Goal: Task Accomplishment & Management: Manage account settings

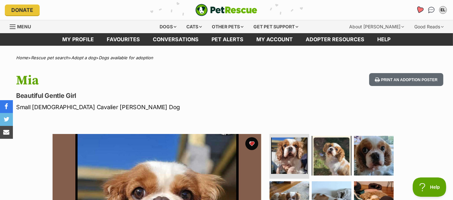
click at [421, 8] on icon "Favourites" at bounding box center [420, 9] width 8 height 7
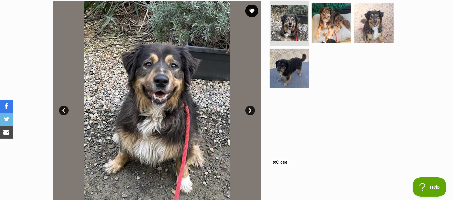
click at [252, 110] on link "Next" at bounding box center [250, 111] width 10 height 10
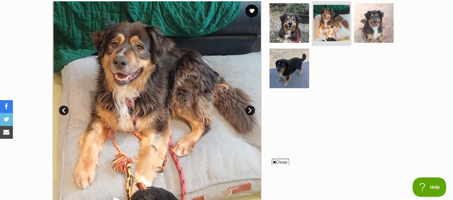
click at [252, 110] on link "Next" at bounding box center [250, 111] width 10 height 10
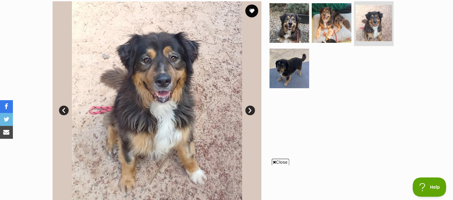
click at [252, 110] on link "Next" at bounding box center [250, 111] width 10 height 10
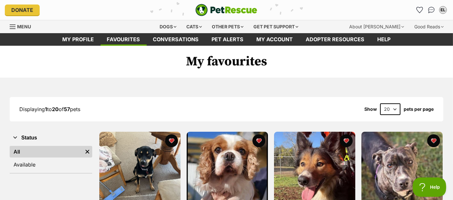
click at [397, 108] on select "20 40 60" at bounding box center [390, 110] width 20 height 12
select select "60"
click at [380, 104] on select "20 40 60" at bounding box center [390, 110] width 20 height 12
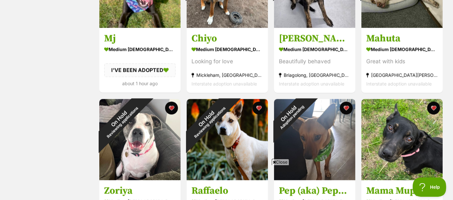
scroll to position [1170, 0]
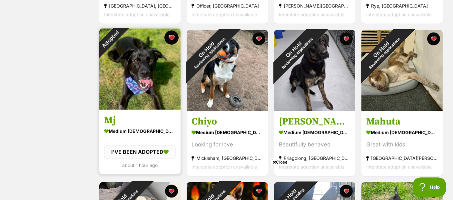
click at [174, 36] on button "favourite" at bounding box center [171, 38] width 14 height 14
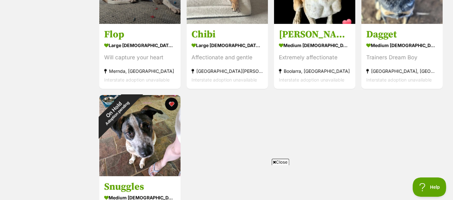
scroll to position [2258, 0]
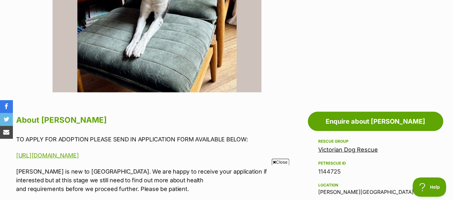
scroll to position [167, 0]
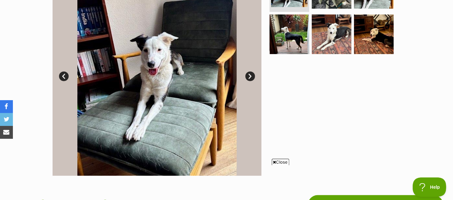
click at [252, 76] on link "Next" at bounding box center [250, 77] width 10 height 10
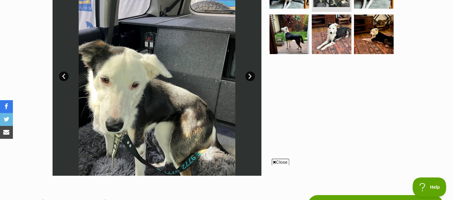
click at [252, 76] on link "Next" at bounding box center [250, 77] width 10 height 10
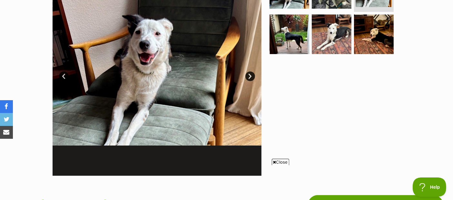
click at [252, 76] on link "Next" at bounding box center [250, 77] width 10 height 10
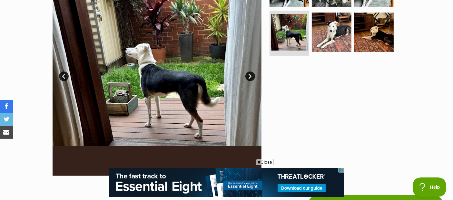
scroll to position [0, 0]
click at [251, 76] on link "Next" at bounding box center [250, 77] width 10 height 10
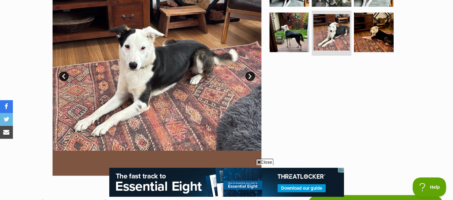
click at [251, 76] on link "Next" at bounding box center [250, 77] width 10 height 10
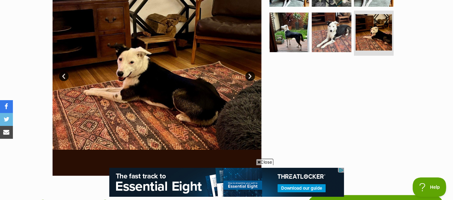
click at [251, 76] on link "Next" at bounding box center [250, 77] width 10 height 10
